Goal: Task Accomplishment & Management: Manage account settings

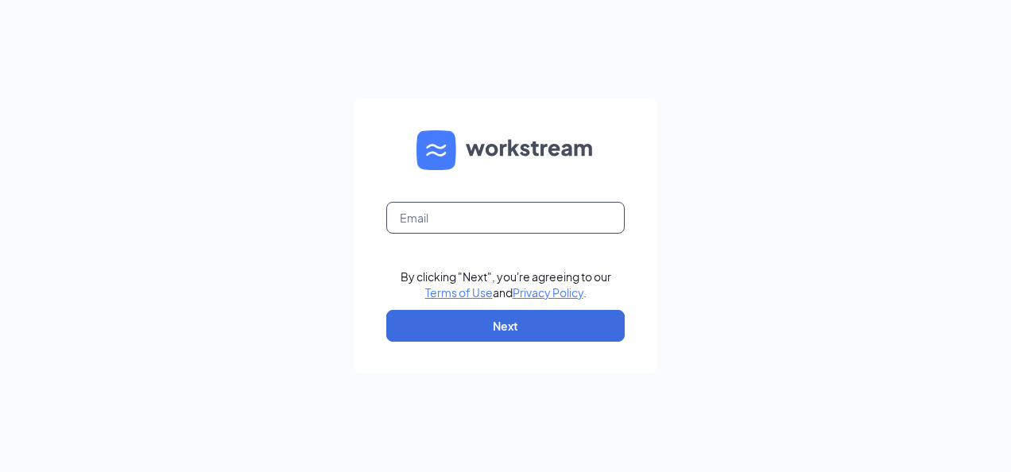
drag, startPoint x: 424, startPoint y: 219, endPoint x: 445, endPoint y: 224, distance: 21.2
click at [428, 219] on input "text" at bounding box center [505, 218] width 238 height 32
type input "[EMAIL_ADDRESS][DOMAIN_NAME]"
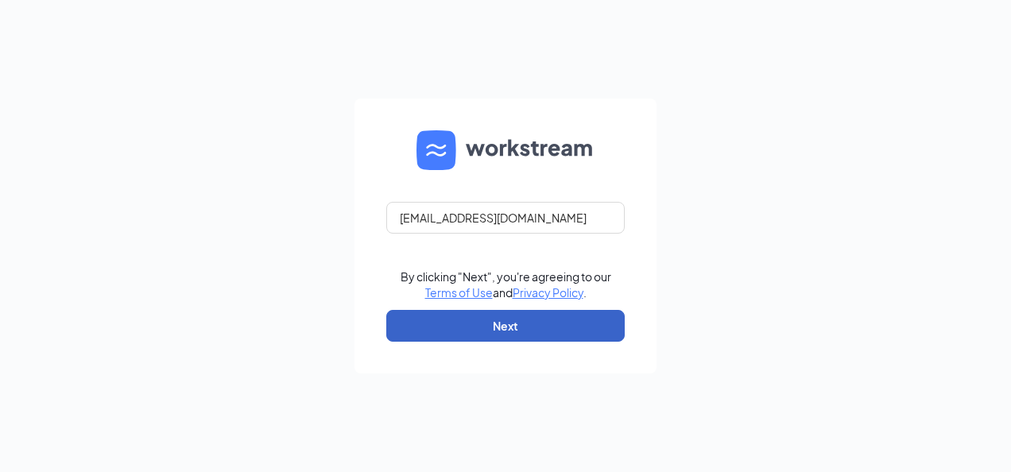
click at [480, 323] on button "Next" at bounding box center [505, 326] width 238 height 32
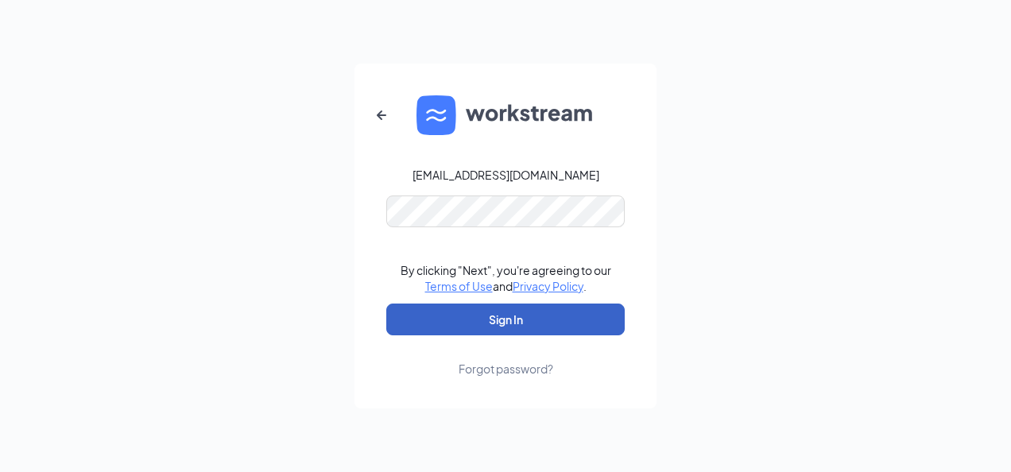
drag, startPoint x: 532, startPoint y: 308, endPoint x: 547, endPoint y: 317, distance: 17.2
click at [537, 310] on button "Sign In" at bounding box center [505, 320] width 238 height 32
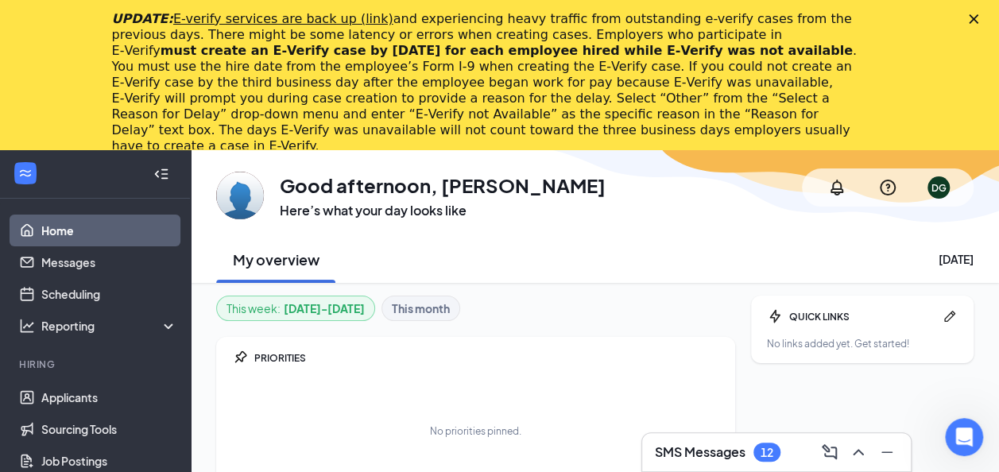
click at [769, 450] on div "12" at bounding box center [767, 453] width 13 height 14
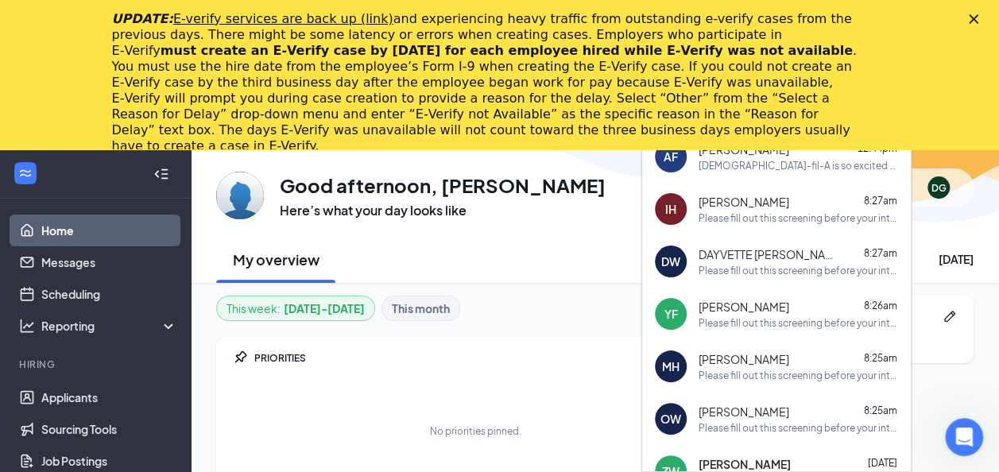
click at [548, 261] on div "My overview [DATE]" at bounding box center [594, 259] width 757 height 48
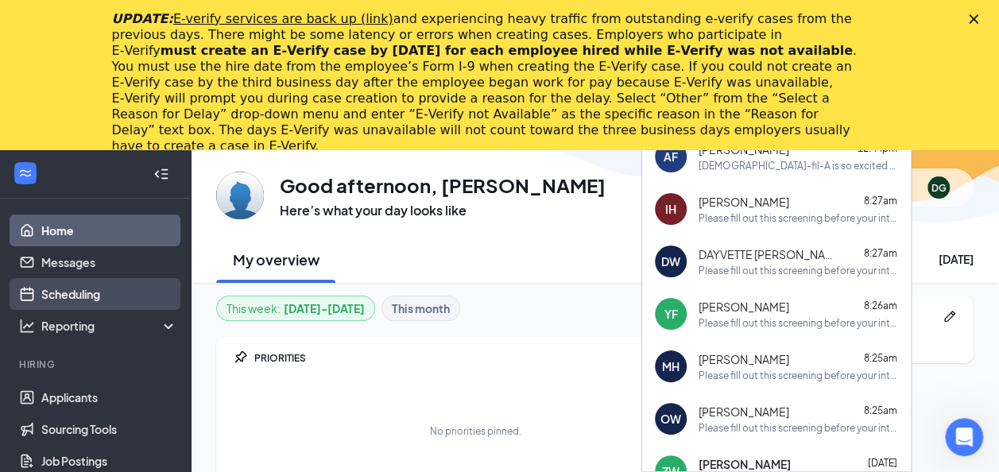
click at [78, 292] on link "Scheduling" at bounding box center [109, 294] width 136 height 32
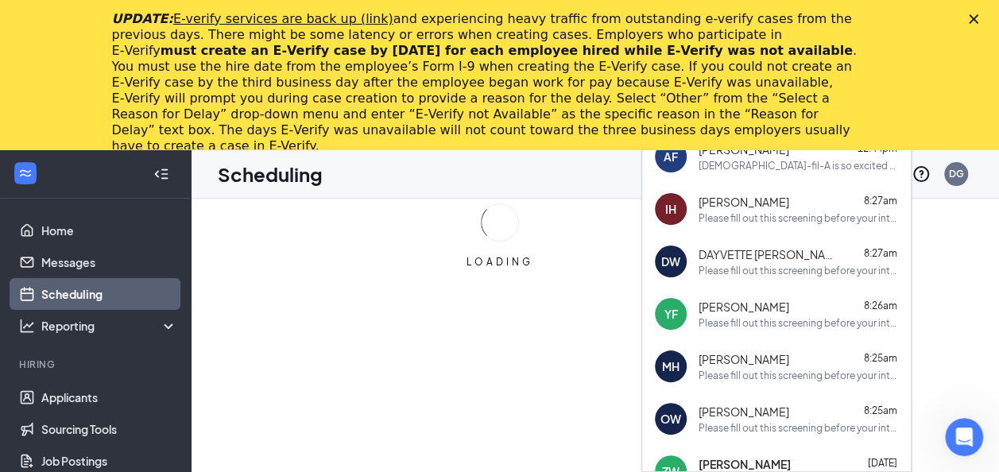
click at [978, 15] on icon "Close" at bounding box center [974, 19] width 10 height 10
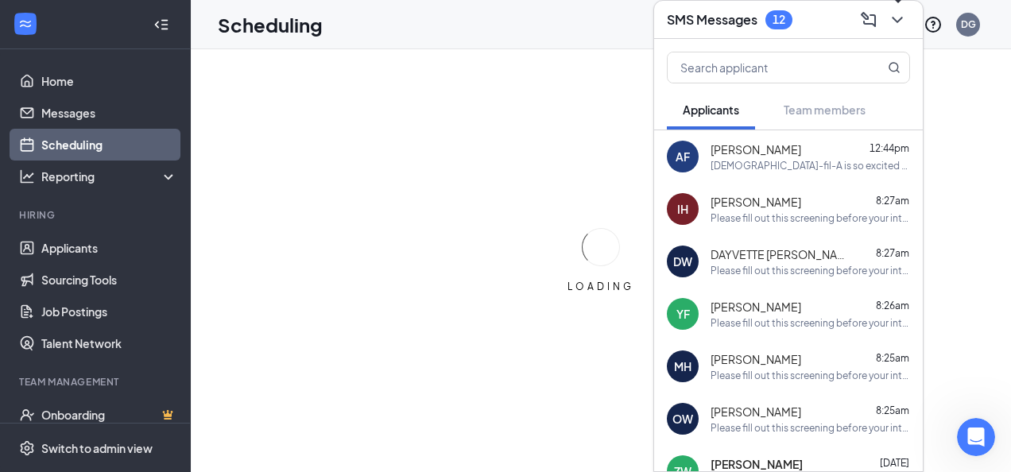
click at [899, 14] on icon "ChevronDown" at bounding box center [897, 19] width 19 height 19
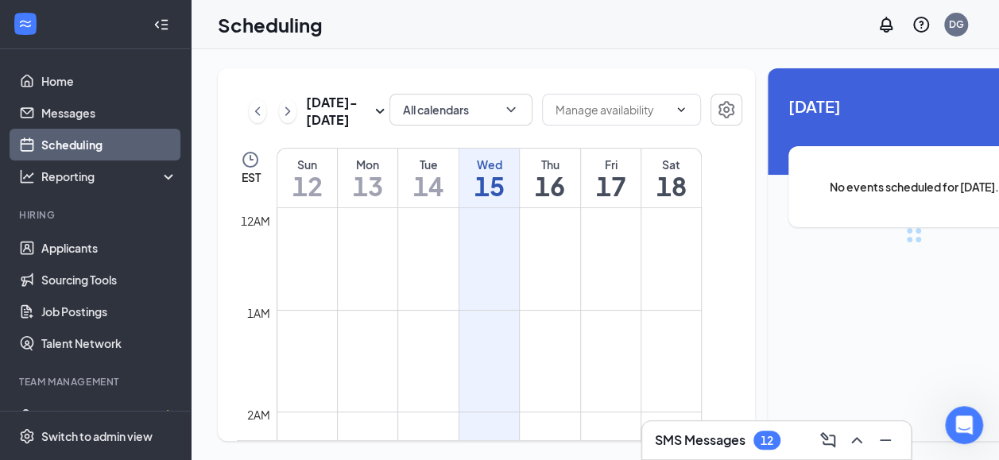
scroll to position [781, 0]
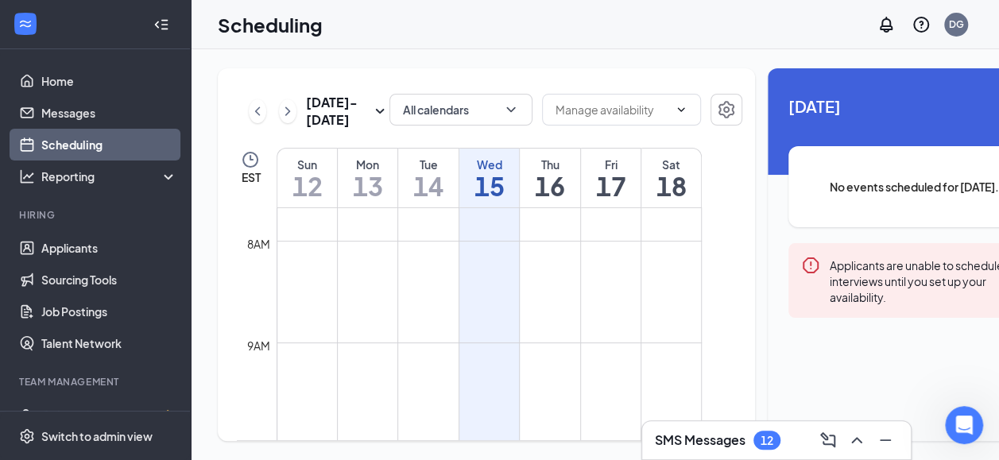
click at [763, 440] on div "12" at bounding box center [767, 441] width 13 height 14
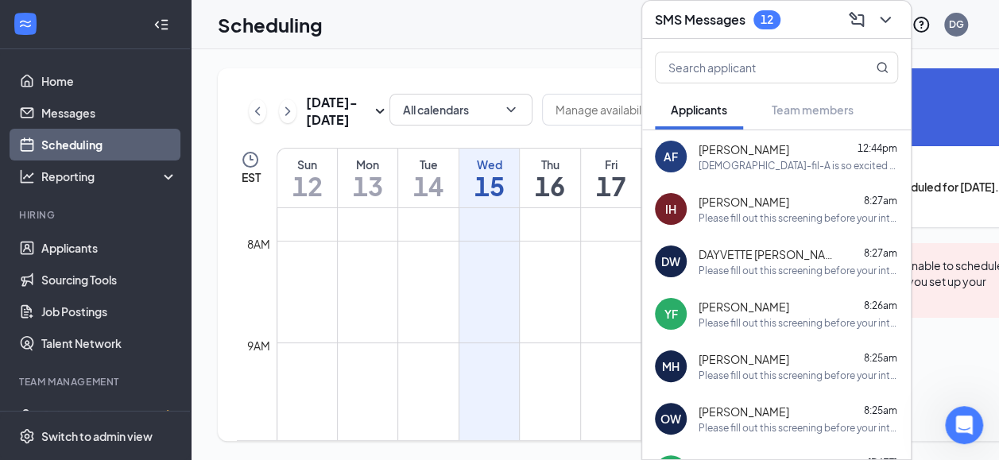
click at [761, 13] on div "12" at bounding box center [767, 20] width 13 height 14
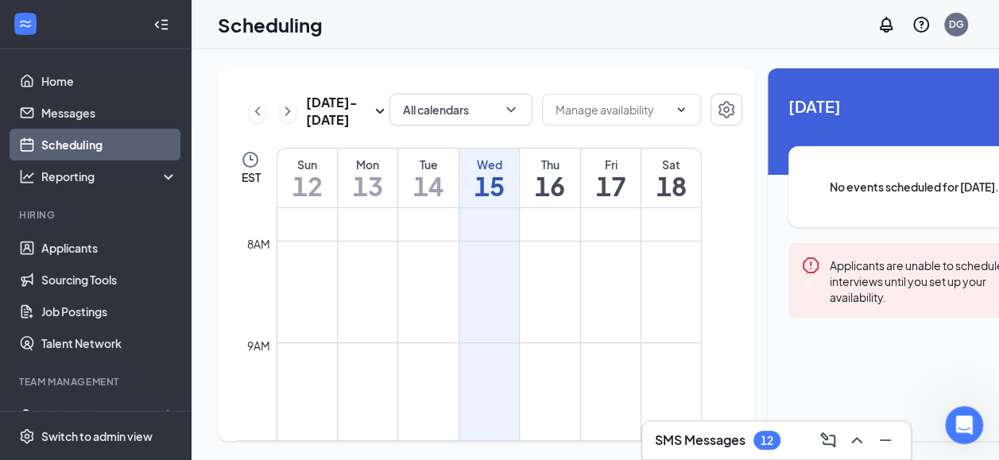
click at [761, 432] on div "12" at bounding box center [766, 440] width 27 height 19
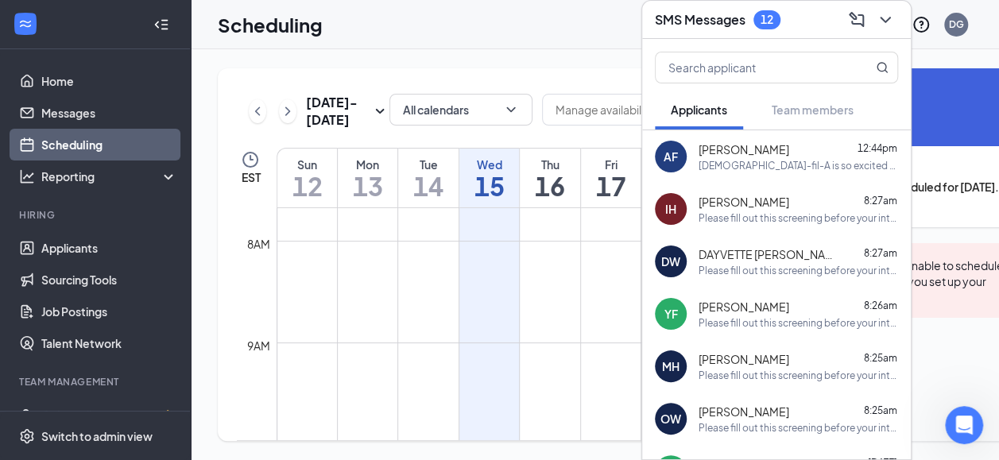
click at [776, 159] on div "[DEMOGRAPHIC_DATA]-fil-A is so excited for you to join our team! Do you know an…" at bounding box center [798, 166] width 199 height 14
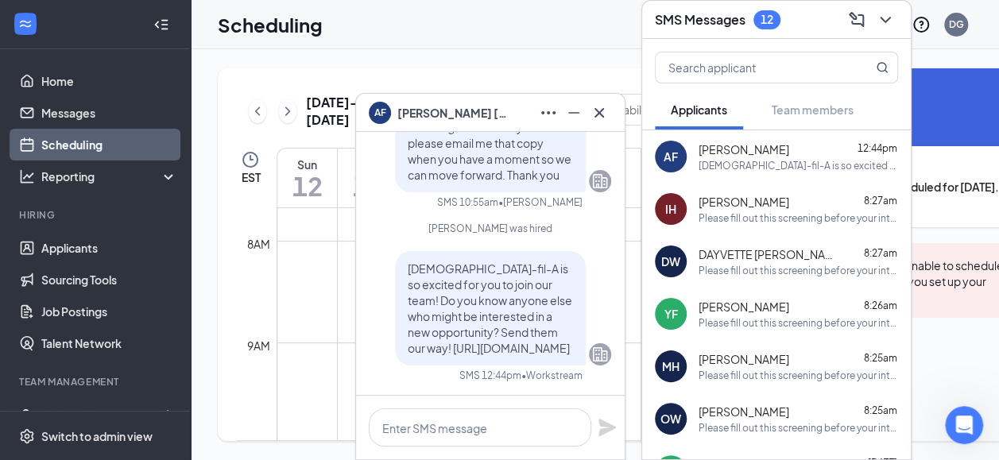
click at [763, 211] on div "Please fill out this screening before your interview [URL][DOMAIN_NAME]" at bounding box center [798, 218] width 199 height 14
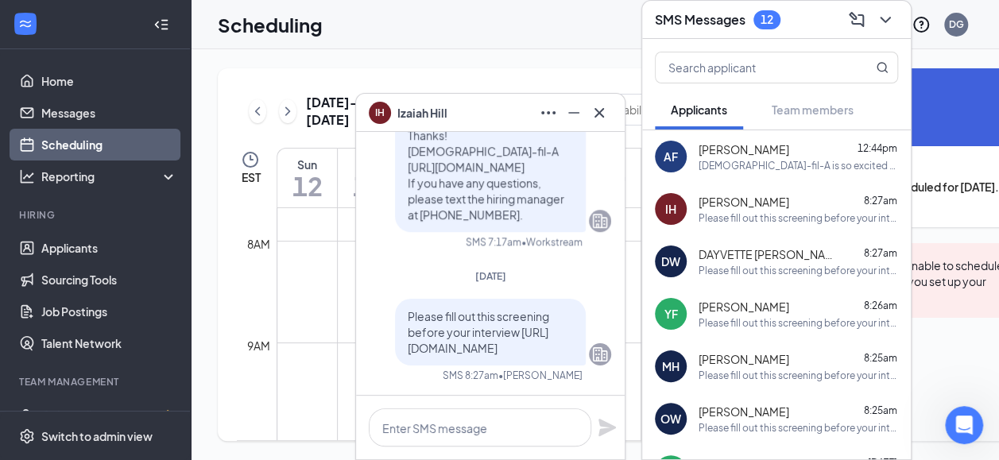
click at [754, 246] on span "DAYVETTE [PERSON_NAME]" at bounding box center [770, 254] width 143 height 16
click at [761, 316] on div "Please fill out this screening before your interview [URL][DOMAIN_NAME]" at bounding box center [798, 323] width 199 height 14
click at [774, 351] on div "[PERSON_NAME] 8:25am" at bounding box center [798, 359] width 199 height 16
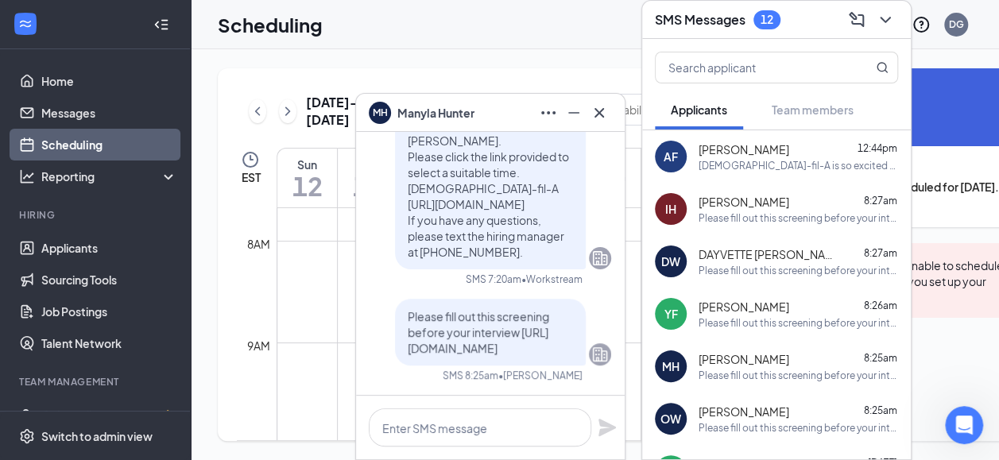
click at [772, 299] on span "[PERSON_NAME]" at bounding box center [744, 307] width 91 height 16
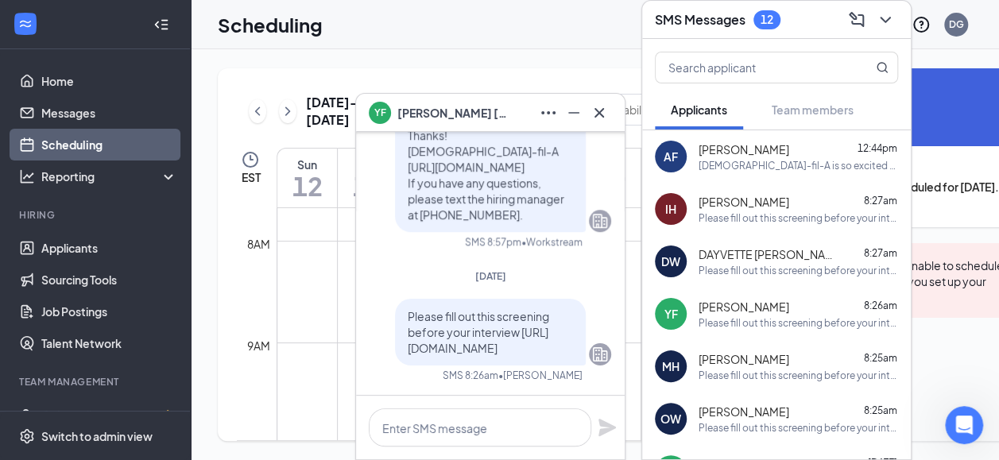
scroll to position [0, 0]
click at [772, 351] on span "[PERSON_NAME]" at bounding box center [744, 359] width 91 height 16
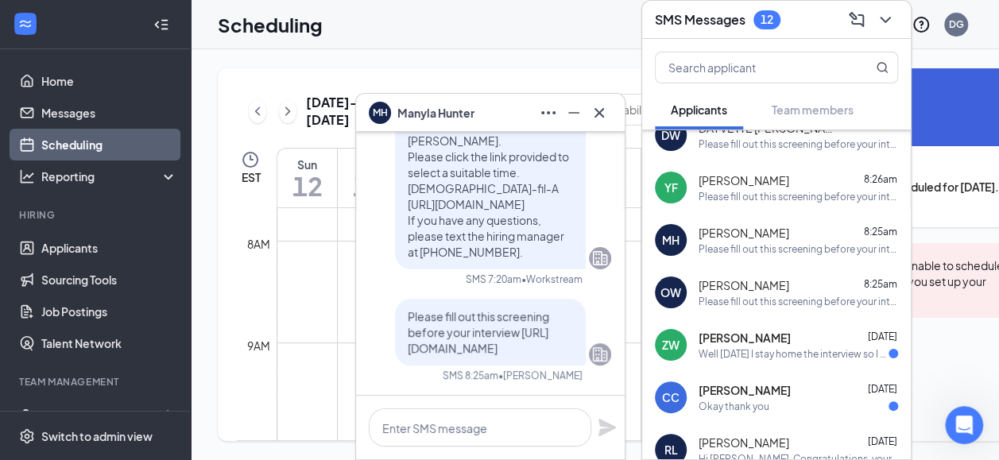
scroll to position [159, 0]
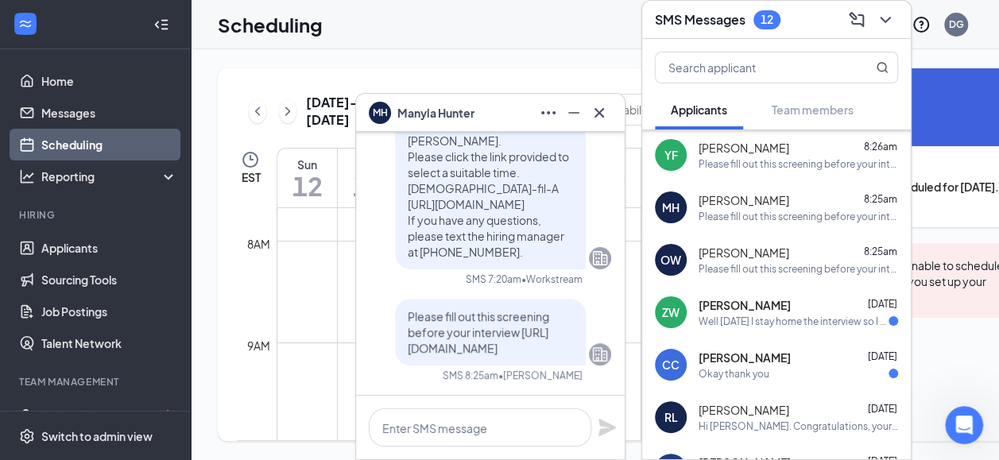
click at [753, 245] on span "[PERSON_NAME]" at bounding box center [744, 253] width 91 height 16
click at [753, 315] on div "Well [DATE] I stay home the interview so I can start now or at the original time" at bounding box center [794, 322] width 190 height 14
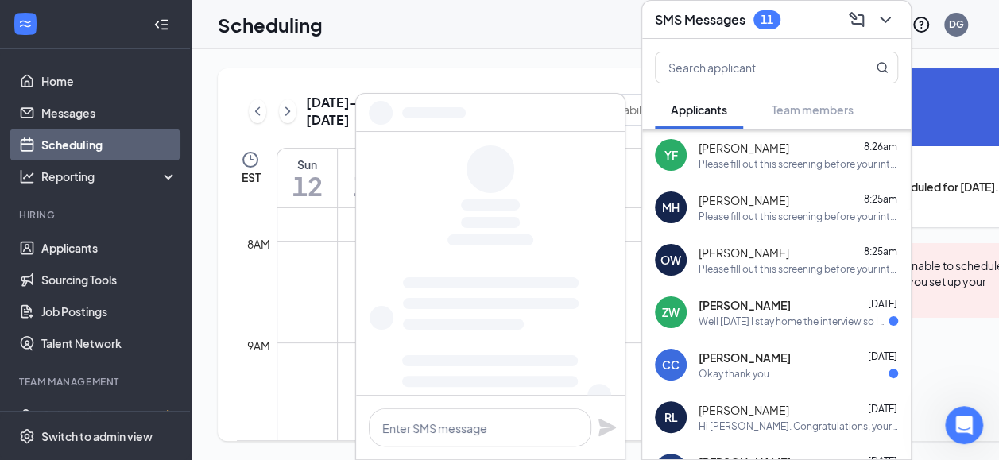
drag, startPoint x: 750, startPoint y: 346, endPoint x: 764, endPoint y: 375, distance: 32.0
click at [750, 350] on span "[PERSON_NAME]" at bounding box center [745, 358] width 92 height 16
click at [761, 402] on span "[PERSON_NAME]" at bounding box center [744, 410] width 91 height 16
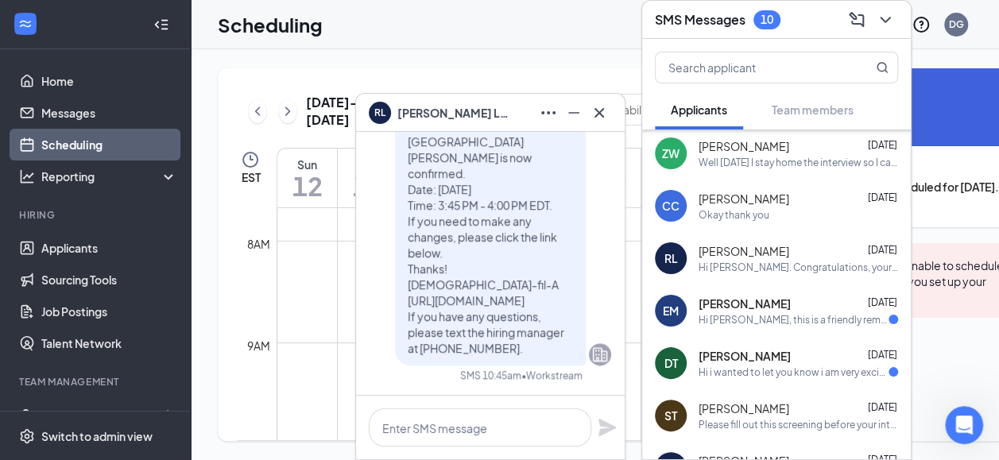
click at [741, 348] on span "[PERSON_NAME]" at bounding box center [745, 356] width 92 height 16
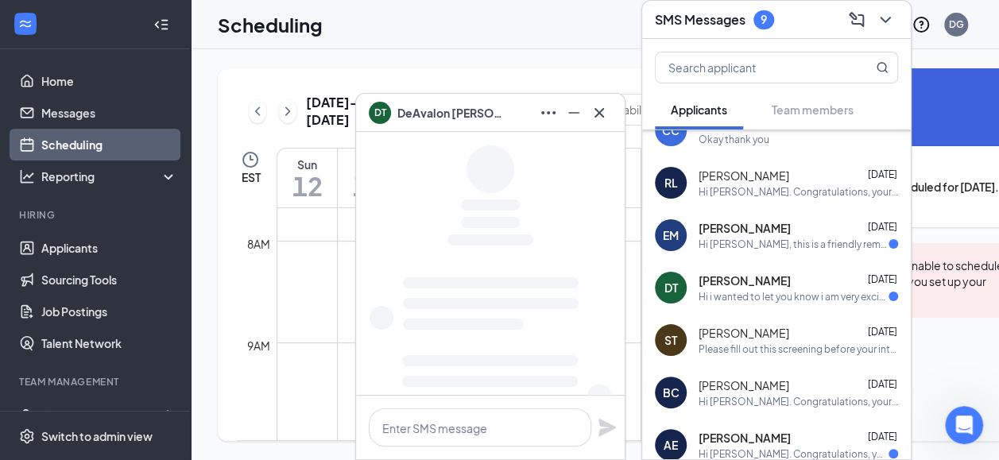
scroll to position [397, 0]
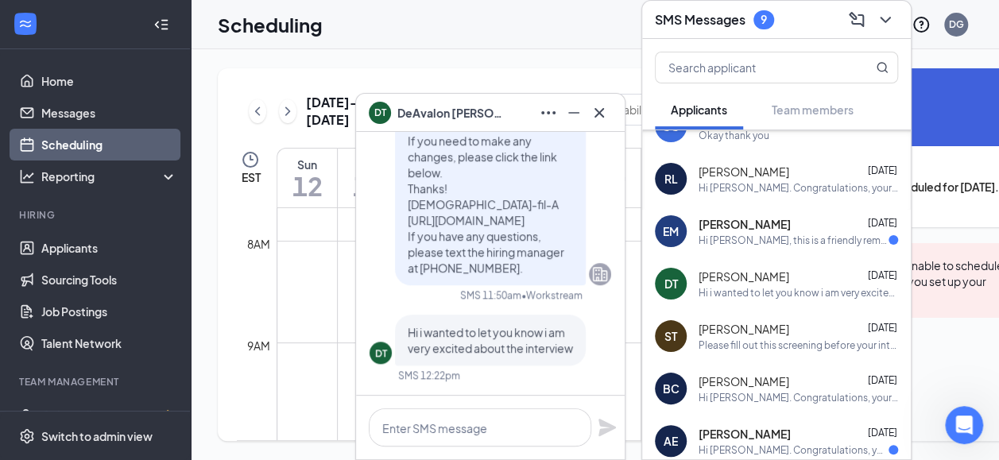
click at [743, 216] on span "[PERSON_NAME]" at bounding box center [745, 224] width 92 height 16
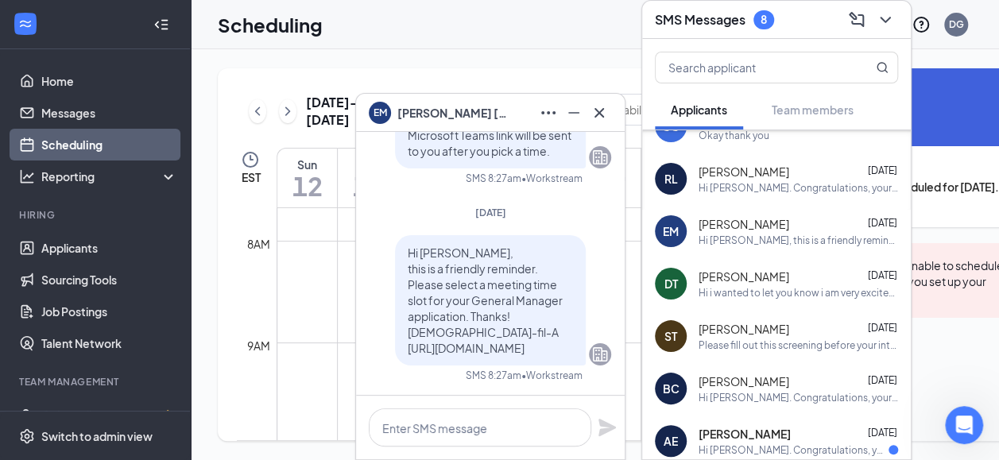
click at [798, 428] on div "[PERSON_NAME] [DATE]" at bounding box center [798, 434] width 199 height 16
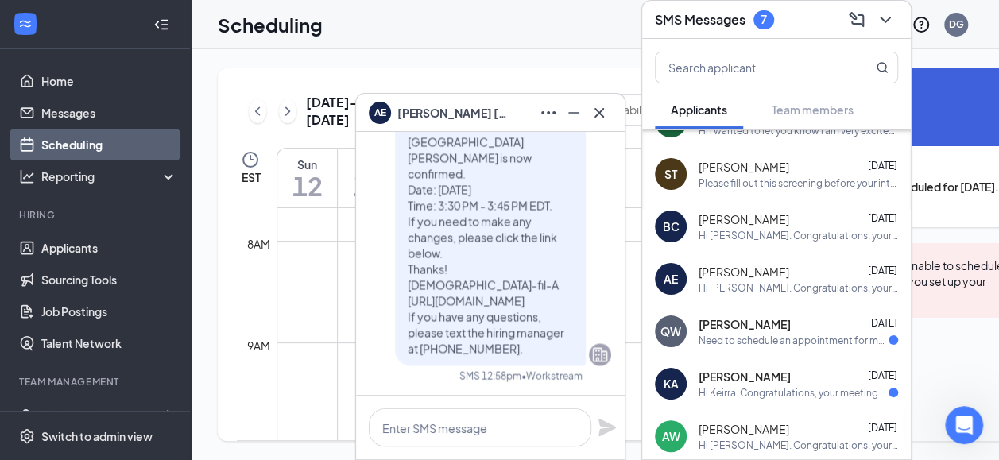
scroll to position [636, 0]
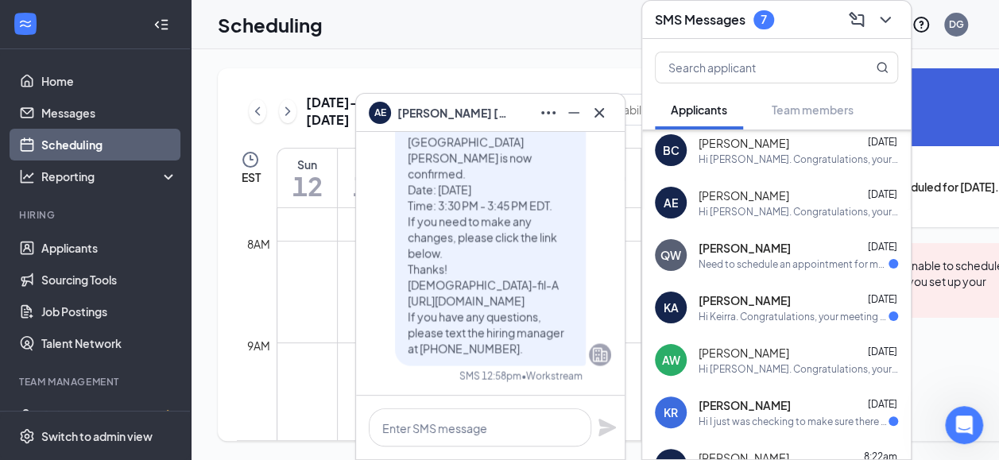
click at [728, 240] on span "[PERSON_NAME]" at bounding box center [745, 248] width 92 height 16
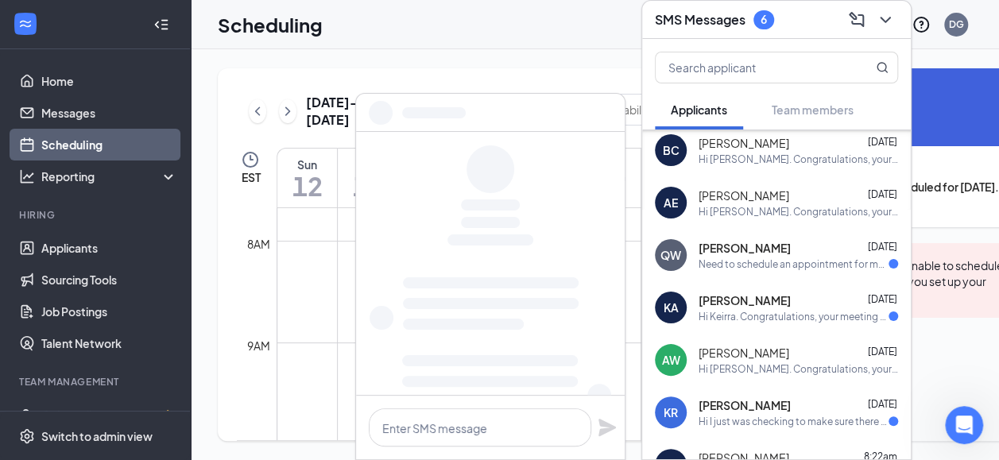
click at [753, 310] on div "Hi Keirra. Congratulations, your meeting with [DEMOGRAPHIC_DATA]-fil-A for Open…" at bounding box center [794, 317] width 190 height 14
click at [784, 415] on div "Hi I just was checking to make sure there weren't any documents that I needed t…" at bounding box center [794, 422] width 190 height 14
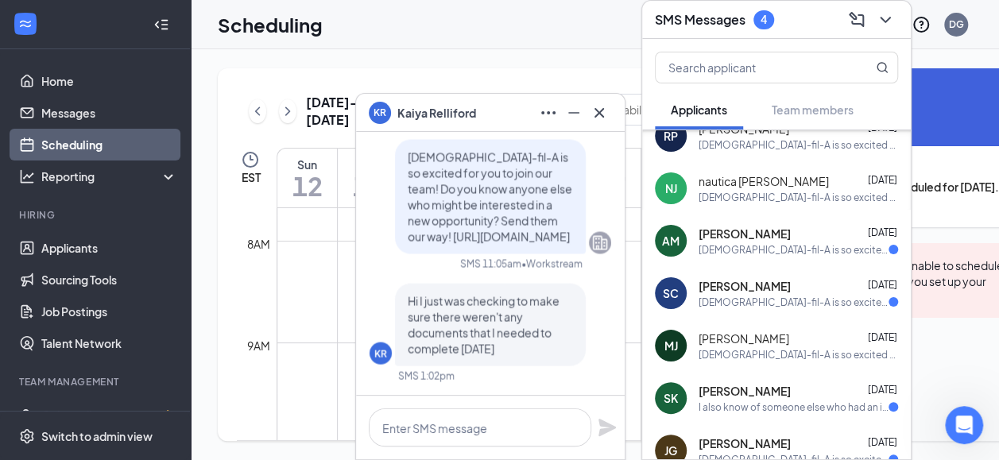
scroll to position [1025, 0]
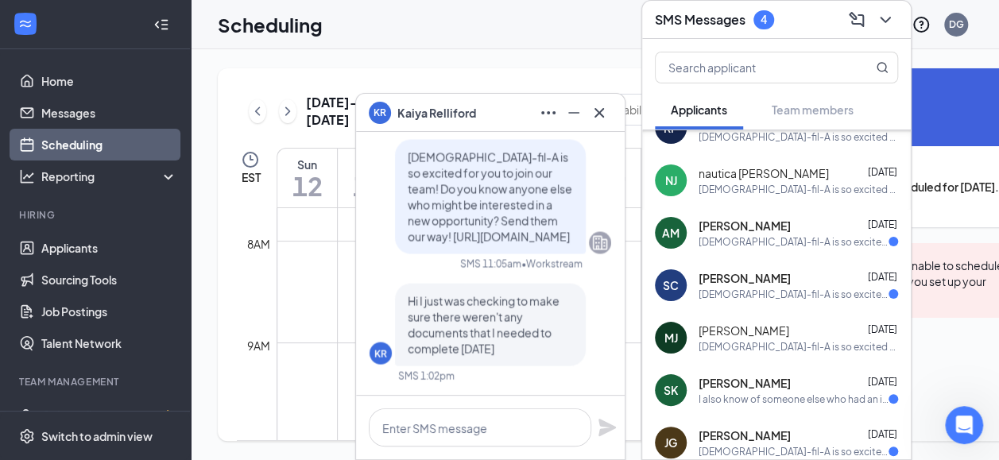
drag, startPoint x: 742, startPoint y: 219, endPoint x: 755, endPoint y: 269, distance: 51.7
click at [742, 219] on span "[PERSON_NAME]" at bounding box center [745, 226] width 92 height 16
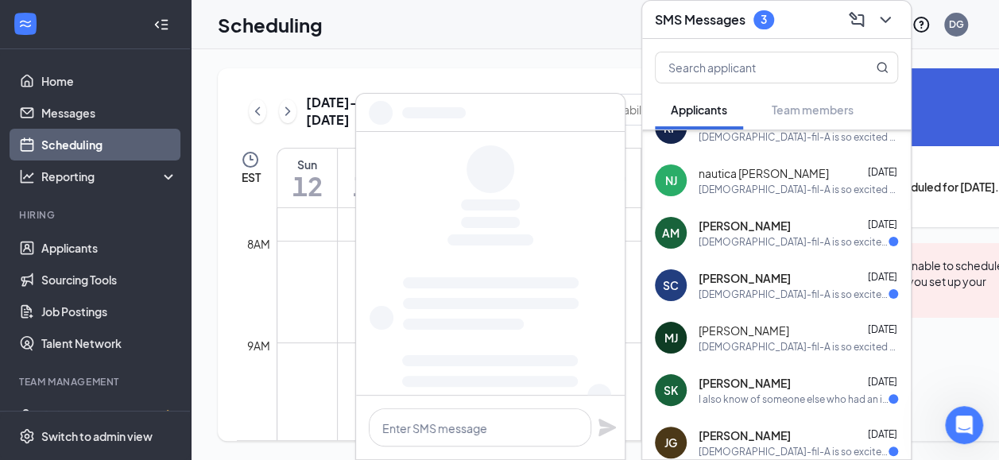
click at [752, 270] on span "[PERSON_NAME]" at bounding box center [745, 278] width 92 height 16
click at [771, 393] on div "I also know of someone else who had an interview but missed the call , how woul…" at bounding box center [794, 400] width 190 height 14
drag, startPoint x: 782, startPoint y: 432, endPoint x: 787, endPoint y: 414, distance: 18.9
click at [785, 428] on div "[PERSON_NAME] [DATE] [DEMOGRAPHIC_DATA]-fil-A is so excited for you to join our…" at bounding box center [798, 443] width 199 height 31
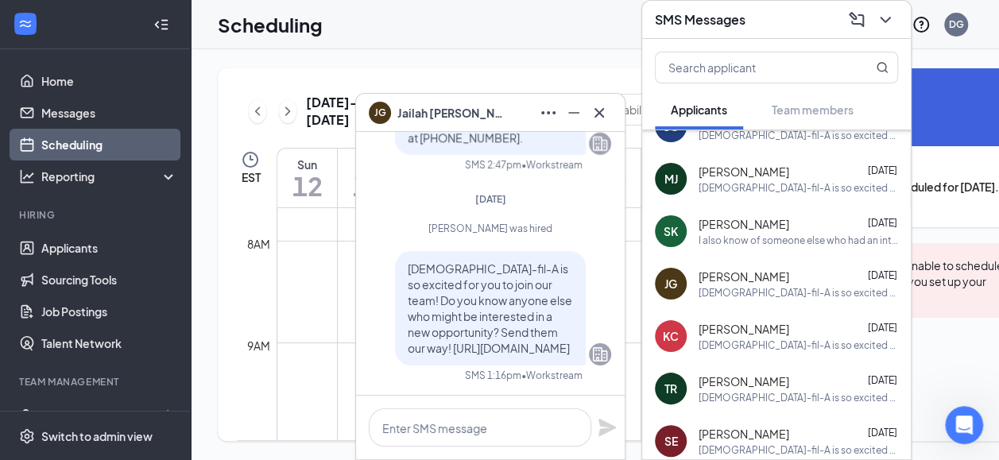
click at [788, 286] on div "[DEMOGRAPHIC_DATA]-fil-A is so excited for you to join our team! Do you know an…" at bounding box center [798, 293] width 199 height 14
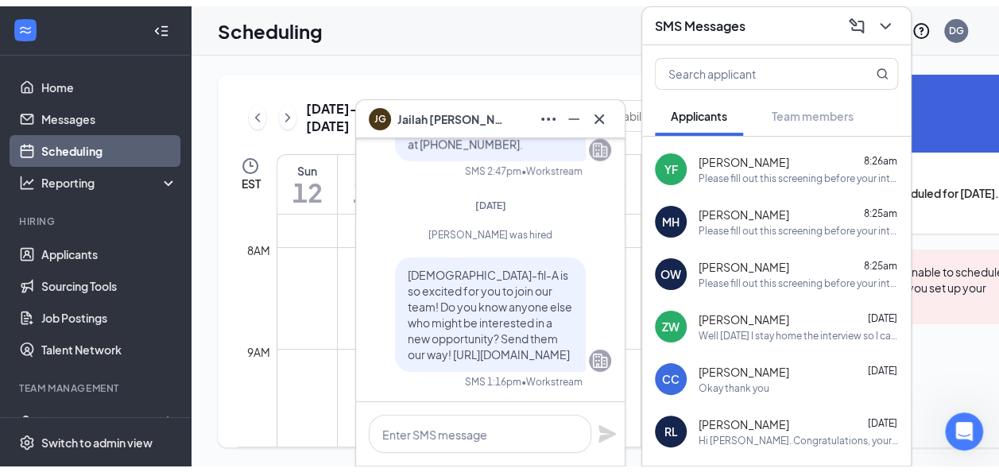
scroll to position [0, 0]
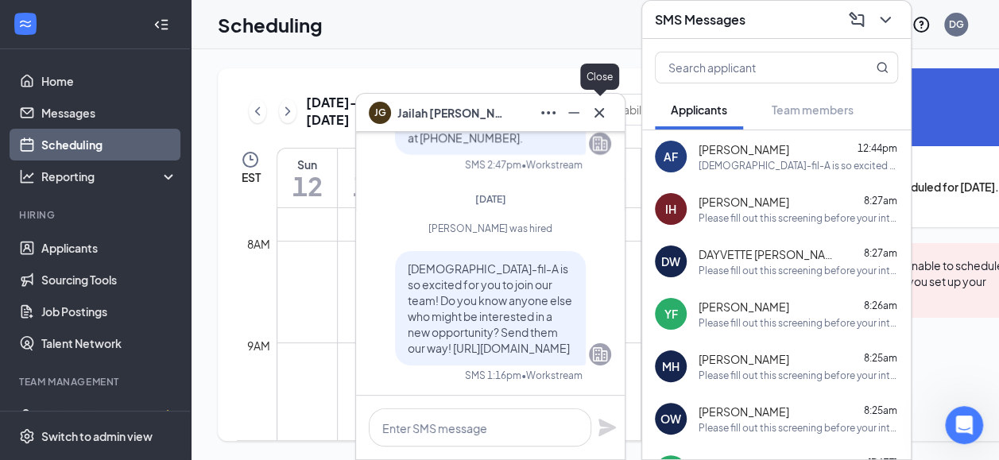
click at [597, 107] on icon "Cross" at bounding box center [599, 112] width 19 height 19
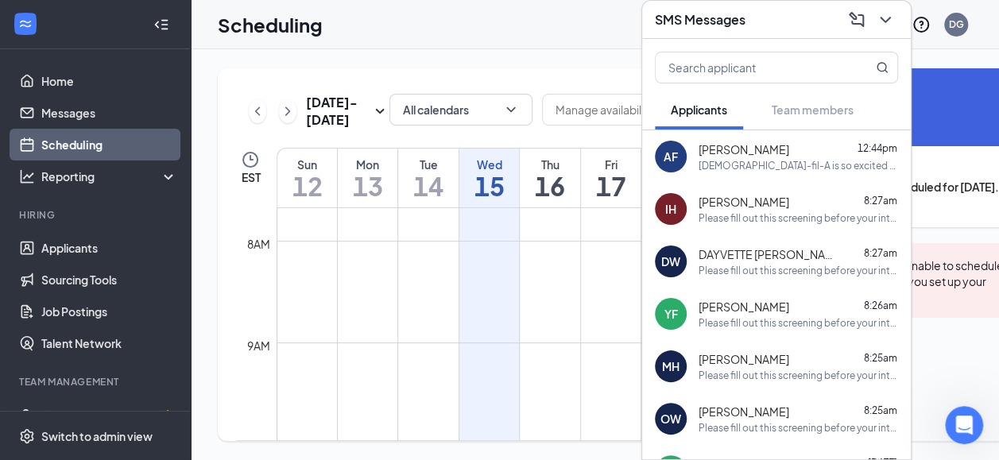
click at [602, 29] on div "Scheduling DG" at bounding box center [595, 24] width 808 height 49
click at [888, 10] on icon "ChevronDown" at bounding box center [885, 19] width 19 height 19
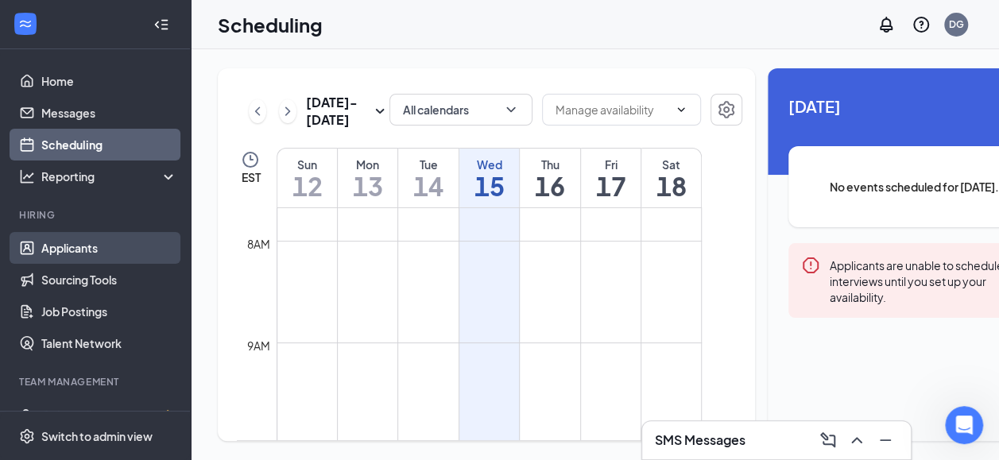
click at [81, 247] on link "Applicants" at bounding box center [109, 248] width 136 height 32
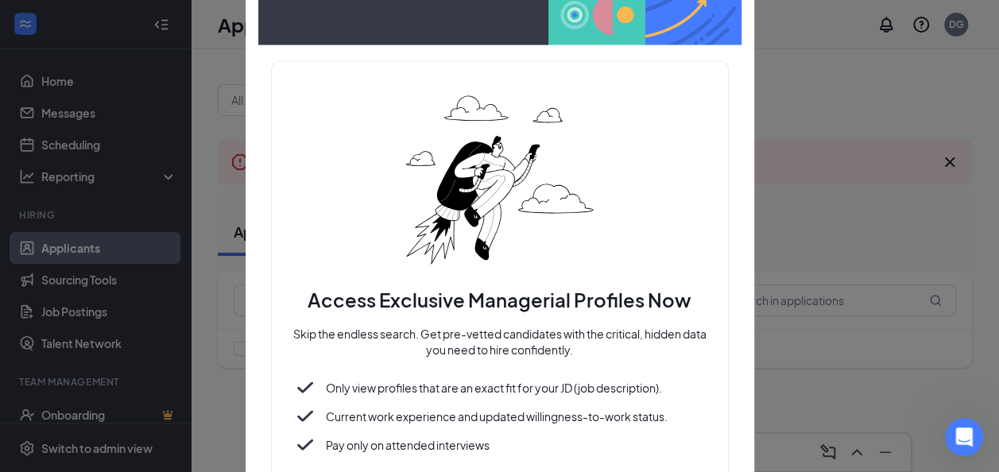
click at [791, 85] on div at bounding box center [499, 236] width 999 height 472
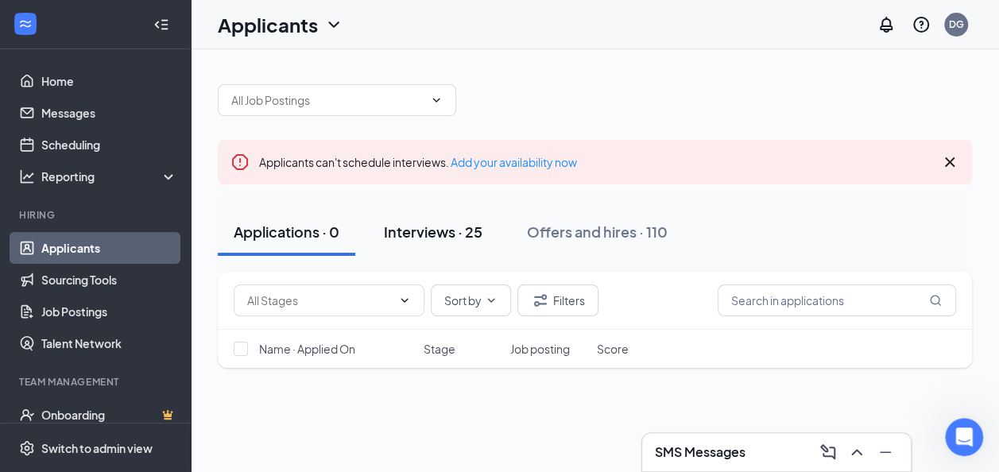
click at [437, 232] on div "Interviews · 25" at bounding box center [433, 232] width 99 height 20
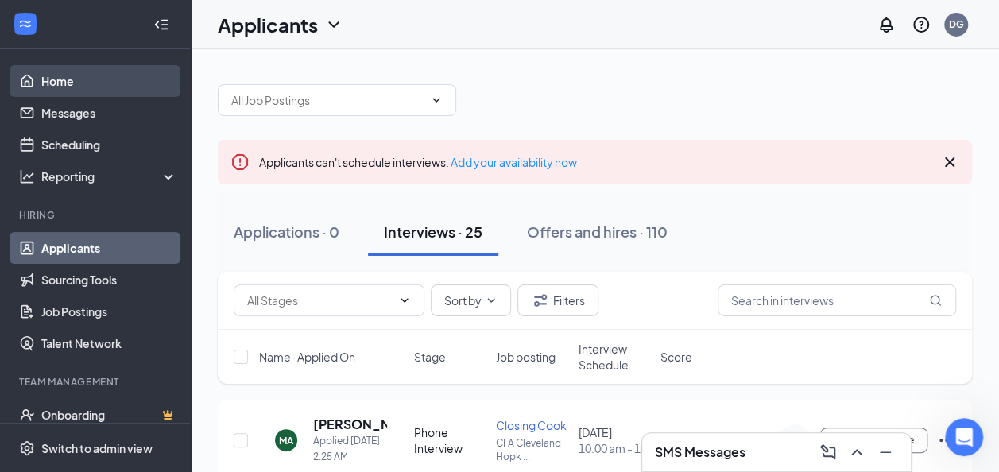
click at [62, 83] on link "Home" at bounding box center [109, 81] width 136 height 32
